Goal: Find contact information: Find contact information

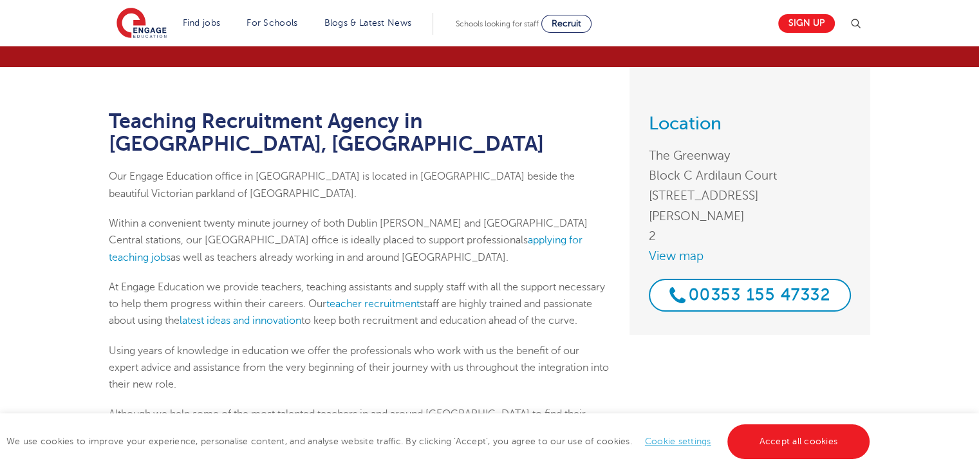
scroll to position [193, 0]
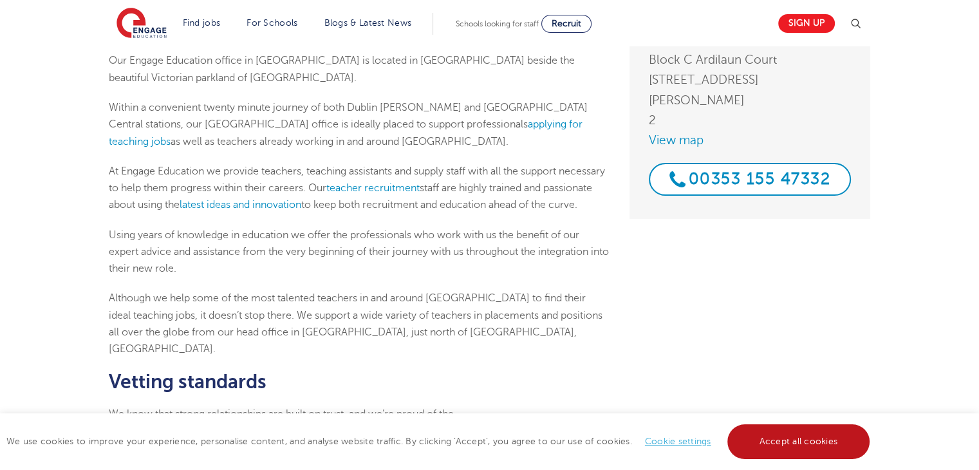
click at [772, 445] on link "Accept all cookies" at bounding box center [798, 441] width 143 height 35
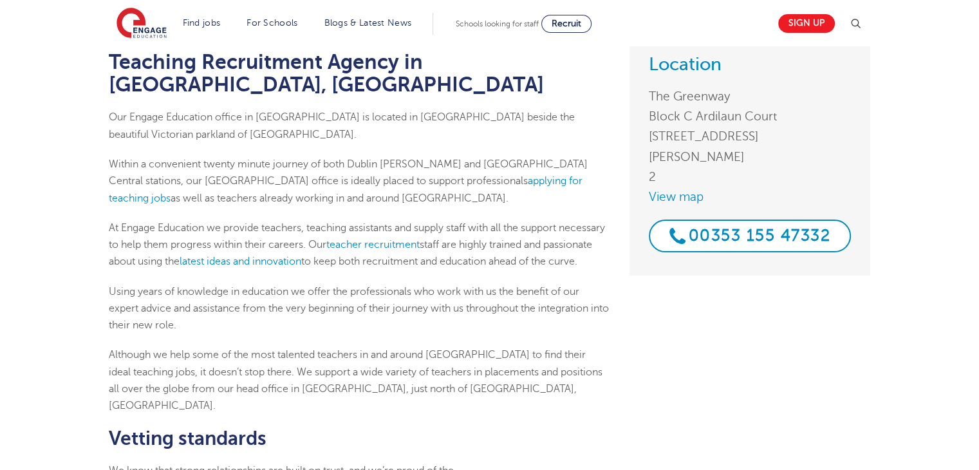
scroll to position [64, 0]
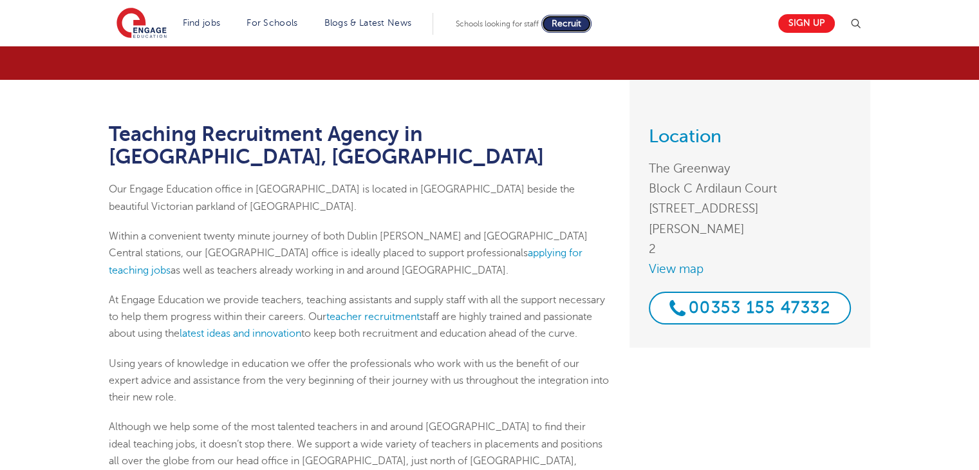
click at [566, 28] on span "Recruit" at bounding box center [566, 24] width 30 height 10
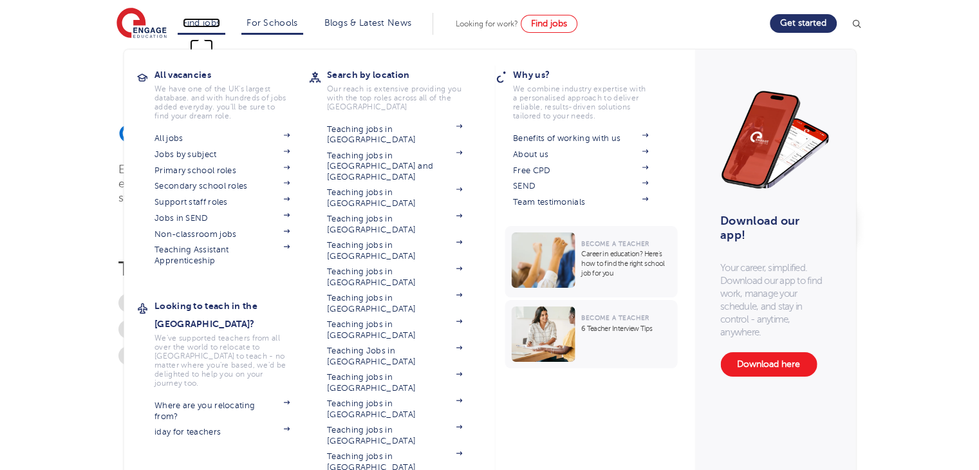
click at [220, 18] on link "Find jobs" at bounding box center [202, 23] width 38 height 10
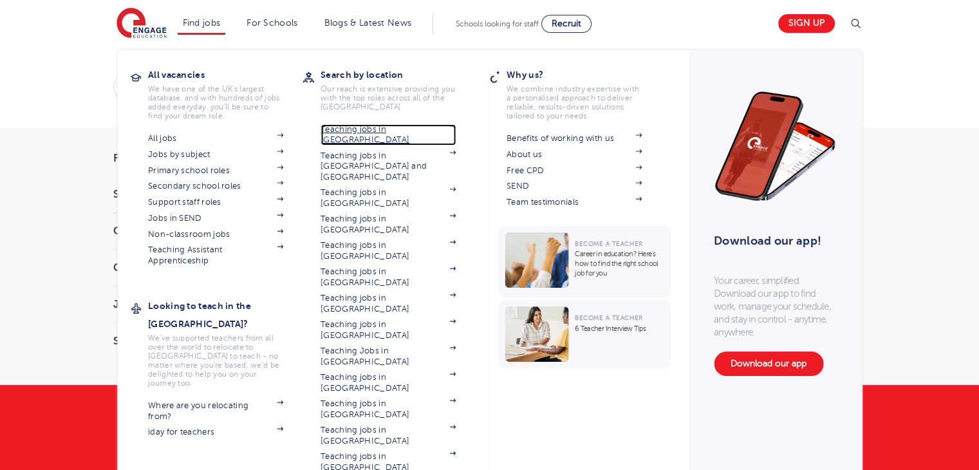
click at [396, 133] on link "Teaching jobs in [GEOGRAPHIC_DATA]" at bounding box center [387, 134] width 135 height 21
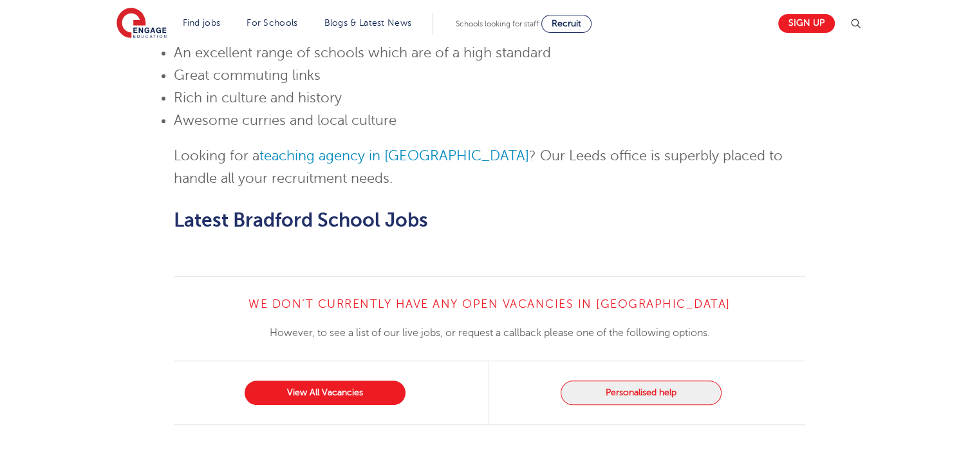
scroll to position [901, 0]
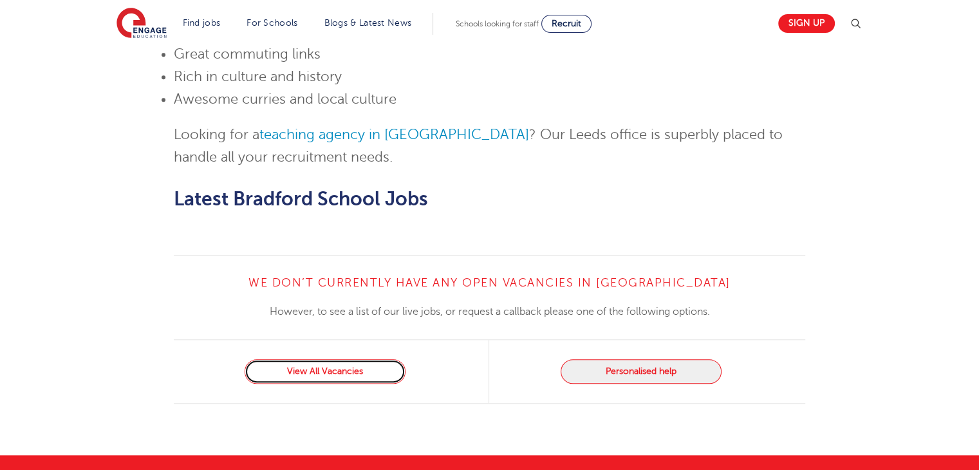
click at [376, 359] on link "View All Vacancies" at bounding box center [325, 371] width 161 height 24
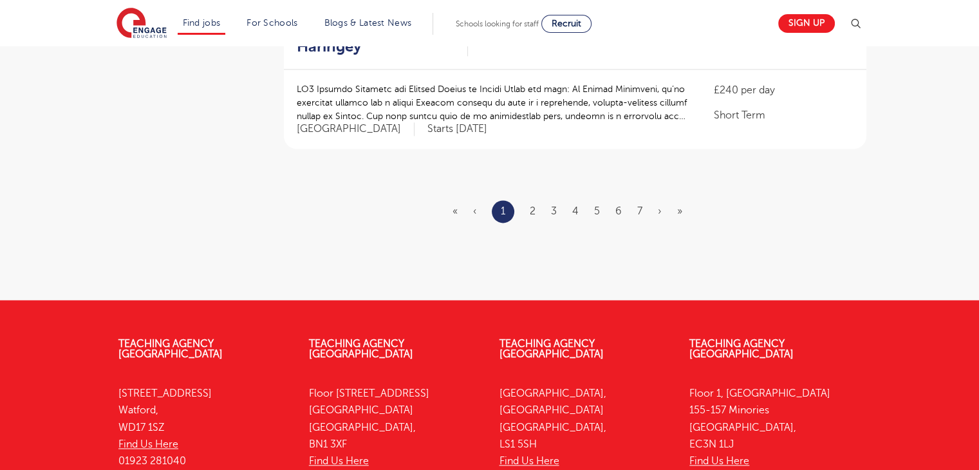
scroll to position [1847, 0]
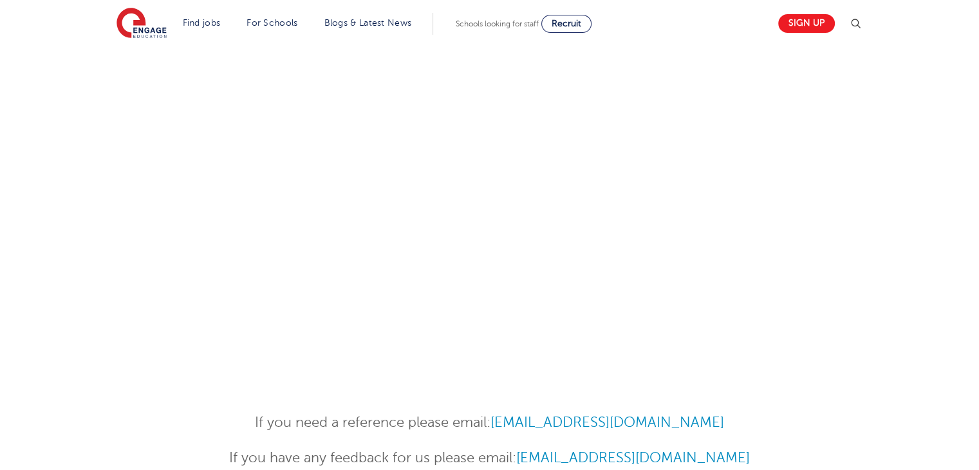
scroll to position [513, 0]
